Goal: Information Seeking & Learning: Understand process/instructions

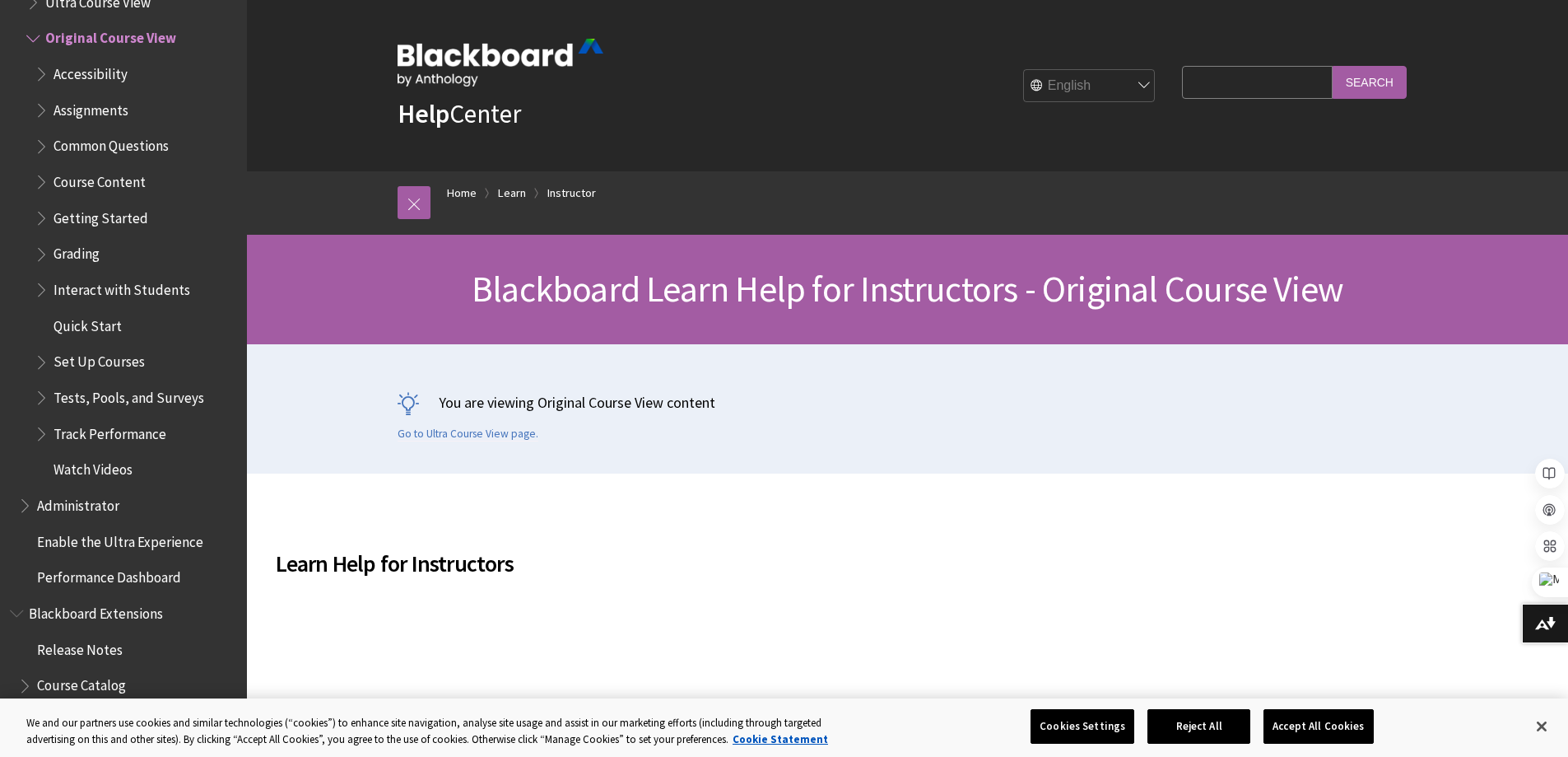
click at [1193, 83] on input "Search Query" at bounding box center [1257, 82] width 150 height 32
type input "How to make course available to the students"
click at [1360, 77] on input "Search" at bounding box center [1370, 82] width 74 height 32
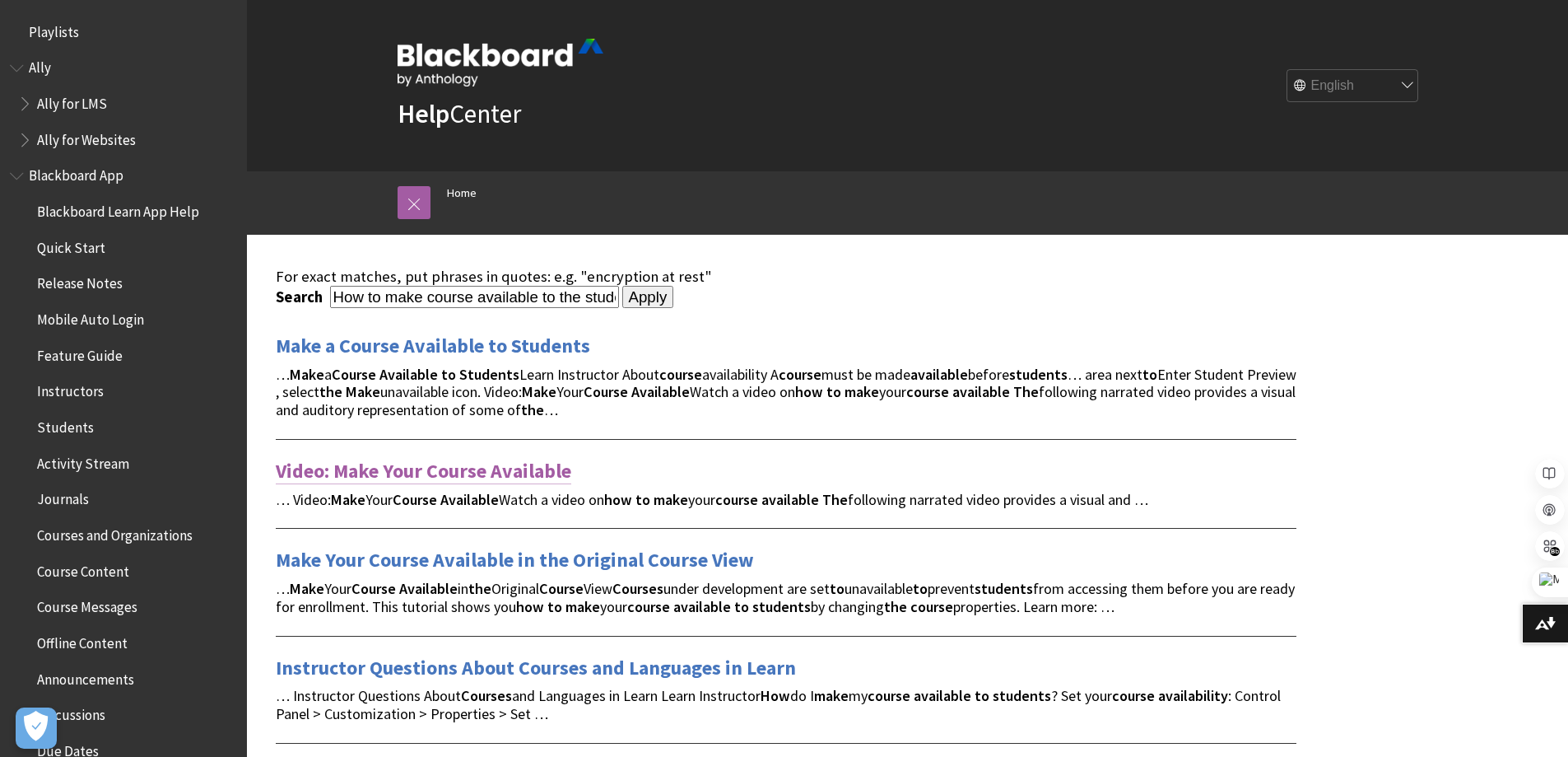
click at [519, 469] on link "Video: Make Your Course Available" at bounding box center [423, 471] width 296 height 26
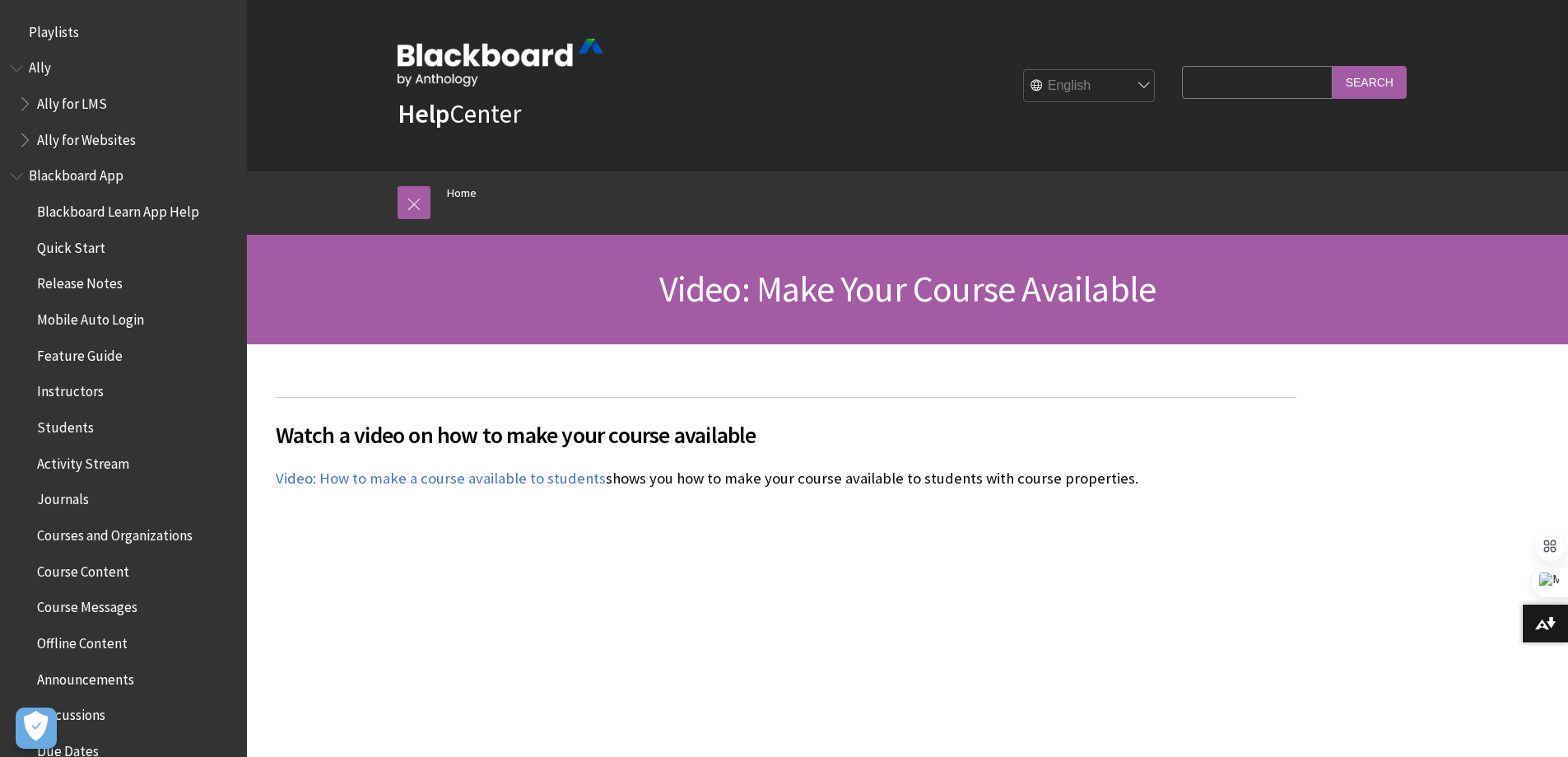
scroll to position [247, 0]
